Goal: Use online tool/utility: Utilize a website feature to perform a specific function

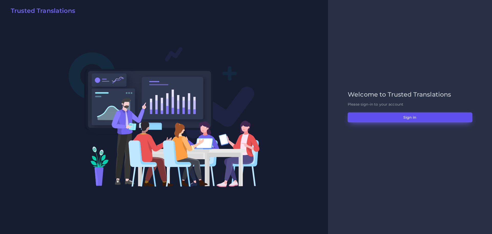
click at [411, 118] on button "Sign in" at bounding box center [410, 117] width 125 height 10
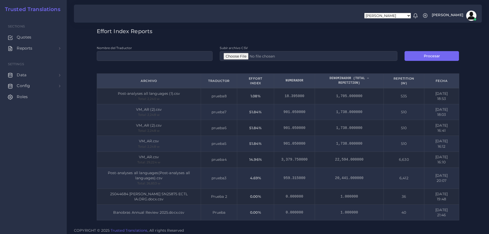
click at [480, 118] on div "Effort Index Reports Nombre del Traductor Subir archivo CSV Procesar Archivo Tr…" at bounding box center [278, 112] width 422 height 224
click at [307, 37] on div "Effort Index Reports Nombre del Traductor Subir archivo CSV Procesar Archivo Tr…" at bounding box center [277, 126] width 369 height 196
click at [22, 50] on span "Reports" at bounding box center [26, 48] width 16 height 6
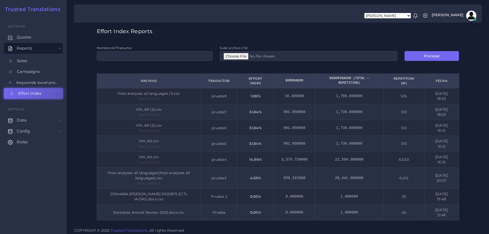
click at [28, 94] on span "Effort Index" at bounding box center [29, 94] width 23 height 6
click at [45, 82] on span "Keywords excel processor" at bounding box center [39, 83] width 43 height 6
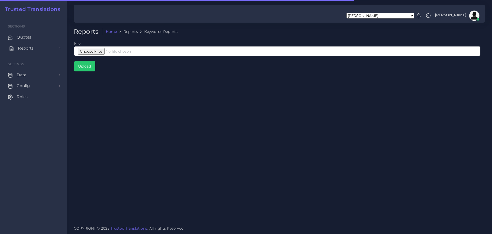
click at [18, 47] on link "Reports" at bounding box center [33, 48] width 59 height 11
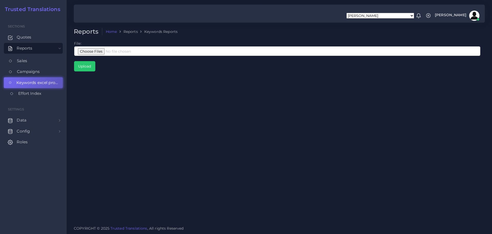
click at [29, 92] on span "Effort Index" at bounding box center [29, 94] width 23 height 6
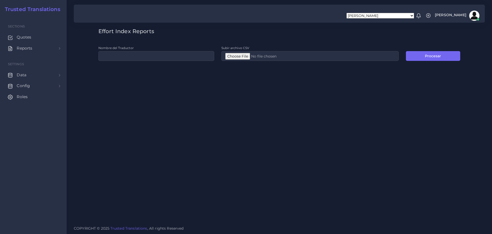
click at [140, 120] on div "Effort Index Reports Nombre del Traductor Subir archivo CSV Procesar" at bounding box center [280, 111] width 426 height 222
click at [148, 54] on input "Nombre del Traductor" at bounding box center [156, 56] width 116 height 10
click at [141, 58] on input "Nombre del Traductor" at bounding box center [156, 56] width 116 height 10
type input "prueba un lenguaje"
click at [243, 56] on input "Subir archivo CSV" at bounding box center [310, 56] width 177 height 10
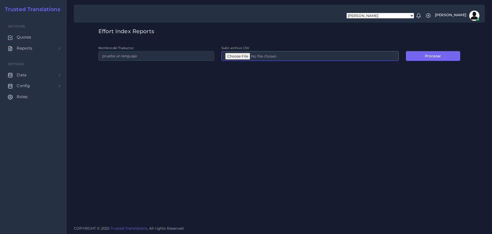
type input "C:\fakepath\Post-analyses all languages (1).csv"
click at [425, 57] on button "Procesar" at bounding box center [433, 56] width 54 height 10
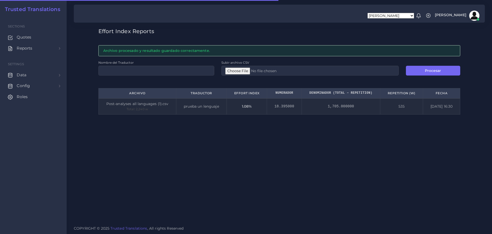
click at [426, 154] on div "Effort Index Reports Archivo procesado y resultado guardado correctamente. Nomb…" at bounding box center [280, 111] width 426 height 222
click at [423, 137] on div "Effort Index Reports Archivo procesado y resultado guardado correctamente. Nomb…" at bounding box center [280, 111] width 426 height 222
click at [120, 69] on input "Nombre del Traductor" at bounding box center [156, 71] width 116 height 10
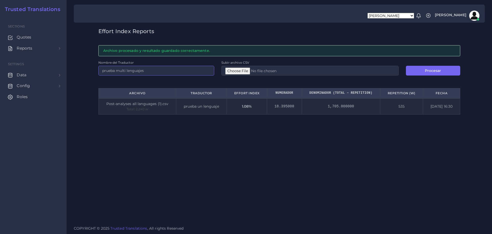
type input "prueba multi lenguajes"
click at [249, 70] on input "Subir archivo CSV" at bounding box center [310, 71] width 177 height 10
type input "C:\fakepath\Post-analyses all languages(Post-analyses all languages).csv"
click at [327, 176] on div "Effort Index Reports Archivo procesado y resultado guardado correctamente. Nomb…" at bounding box center [280, 111] width 426 height 222
click at [440, 71] on button "Procesar" at bounding box center [433, 71] width 54 height 10
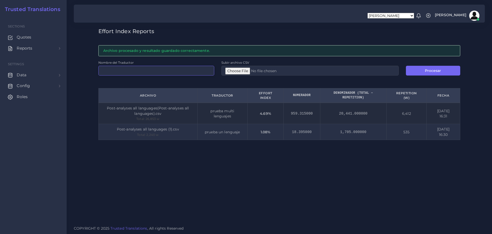
click at [160, 71] on input "Nombre del Traductor" at bounding box center [156, 71] width 116 height 10
type input "prueba un lenguaje dos registros"
click at [232, 69] on input "Subir archivo CSV" at bounding box center [310, 71] width 177 height 10
type input "C:\fakepath\Post-analyses all languages(Post-analyses all languages) (1).csv"
click at [435, 70] on button "Procesar" at bounding box center [433, 71] width 54 height 10
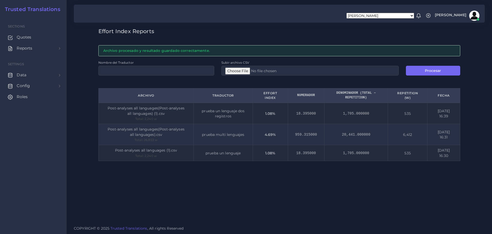
click at [277, 205] on div "Effort Index Reports Archivo procesado y resultado [PERSON_NAME] correctamente.…" at bounding box center [280, 111] width 426 height 222
drag, startPoint x: 337, startPoint y: 92, endPoint x: 370, endPoint y: 97, distance: 32.6
click at [370, 97] on th "Denominador (Total − Repetition)" at bounding box center [357, 95] width 64 height 14
